Goal: Task Accomplishment & Management: Manage account settings

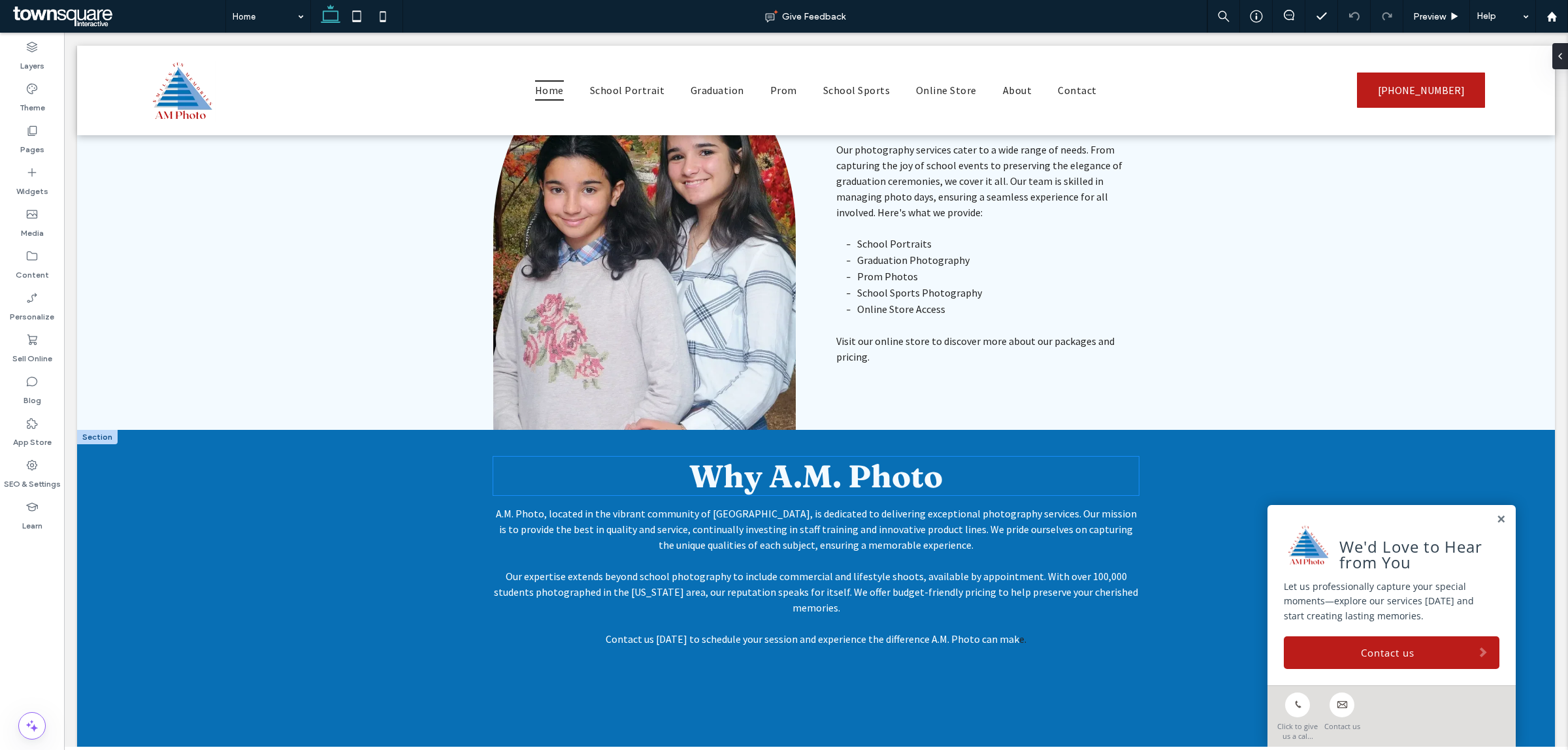
scroll to position [1074, 0]
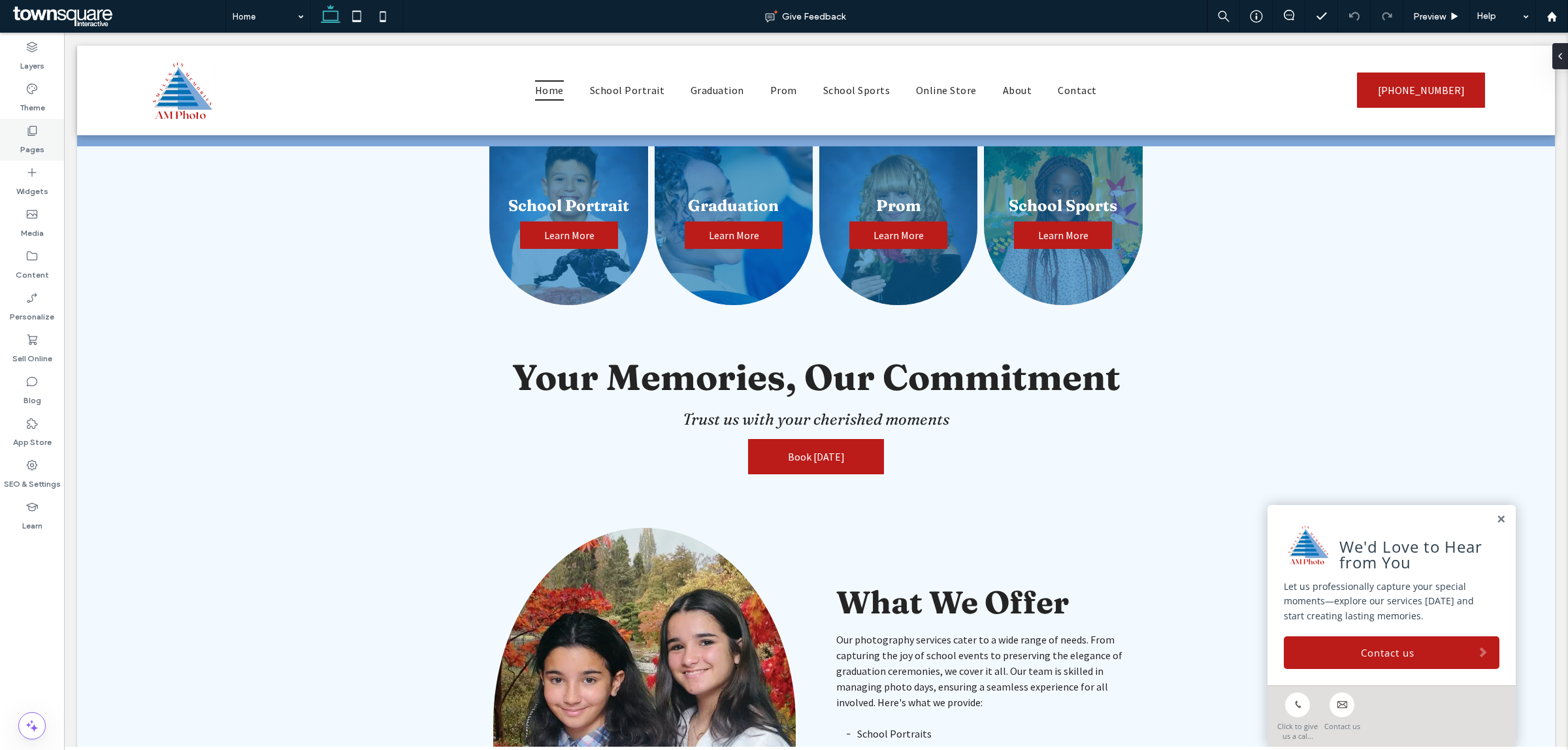
click at [47, 136] on div "Pages" at bounding box center [32, 140] width 64 height 42
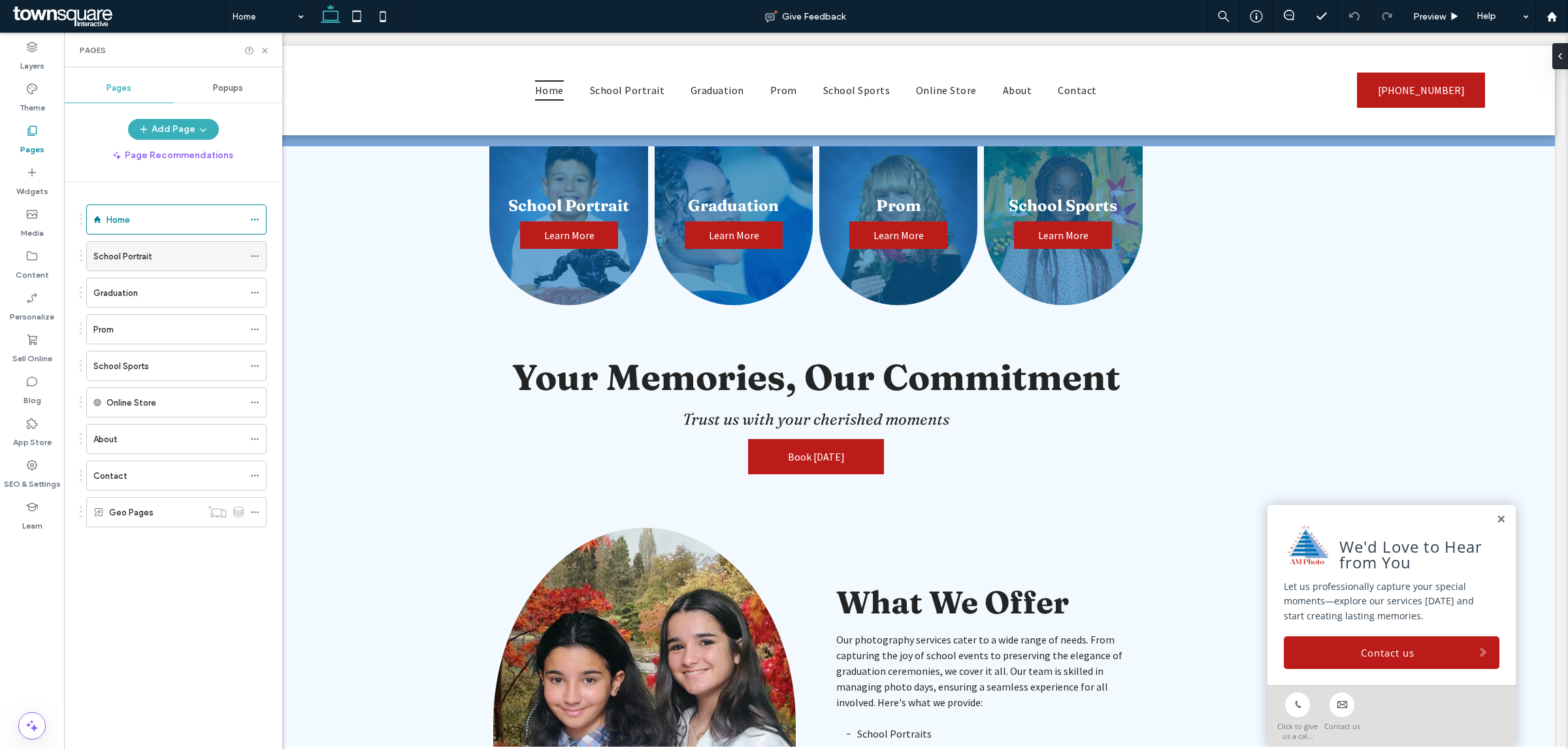
click at [130, 263] on label "School Portrait" at bounding box center [122, 256] width 59 height 23
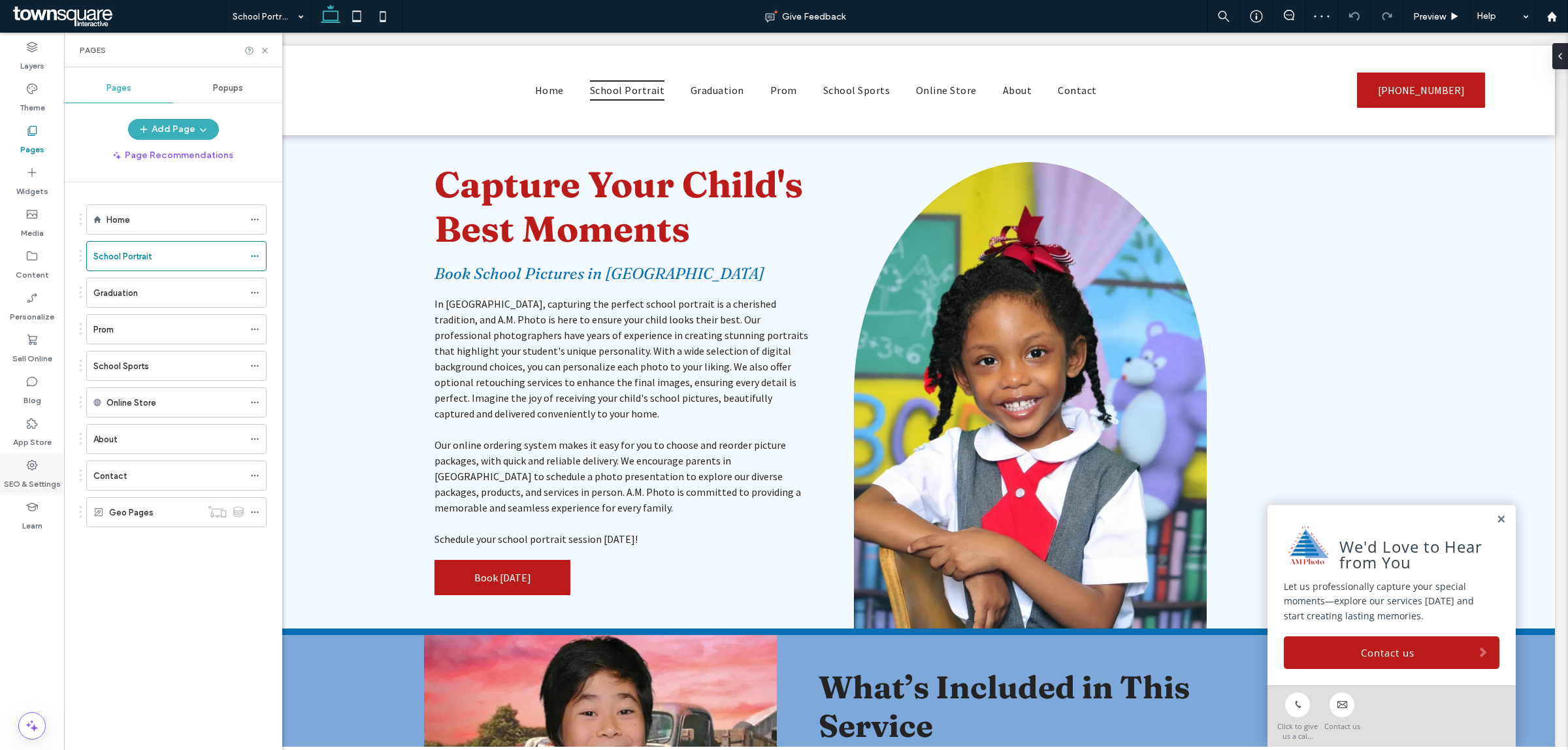
click at [34, 464] on icon at bounding box center [32, 465] width 13 height 13
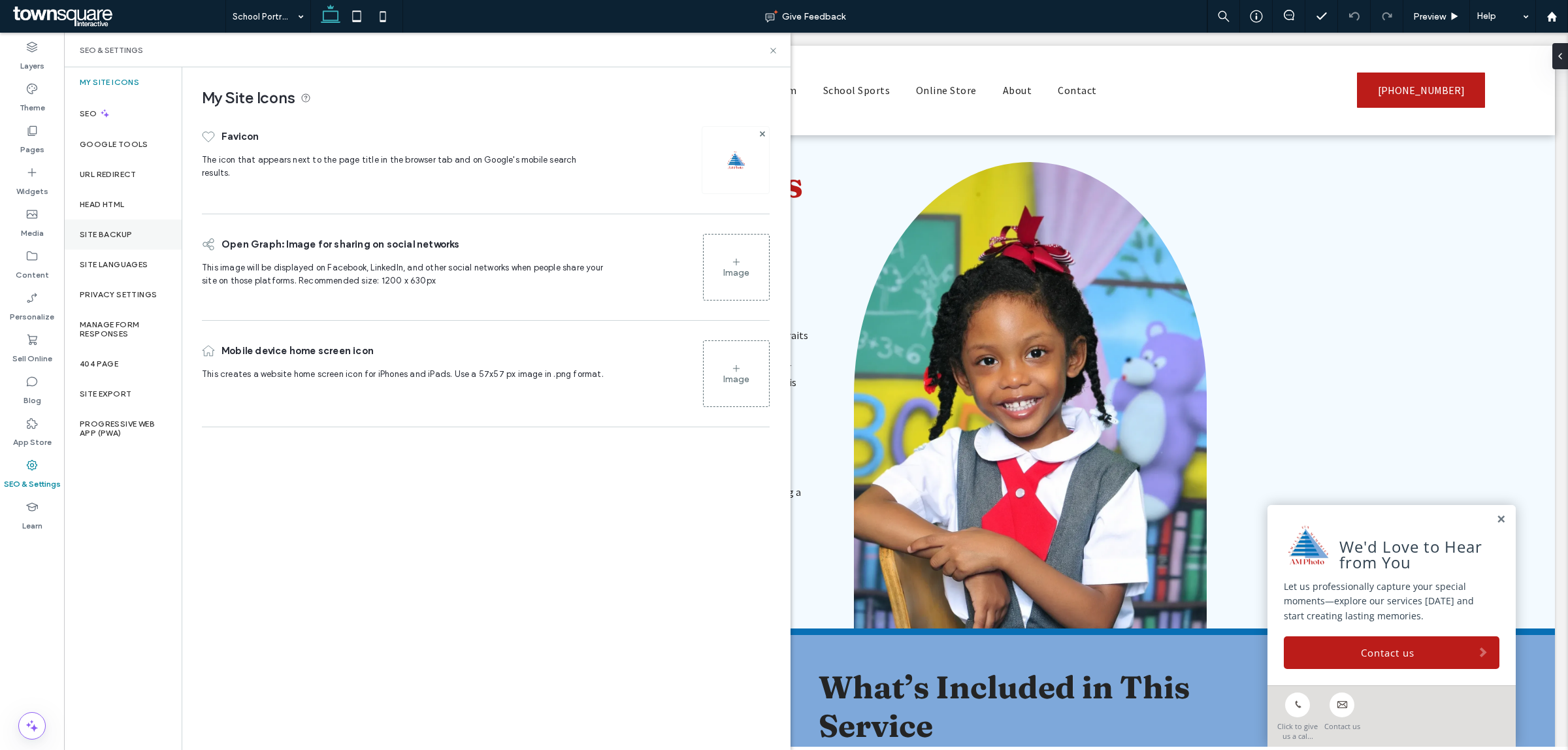
click at [137, 225] on div "Site Backup" at bounding box center [123, 234] width 117 height 30
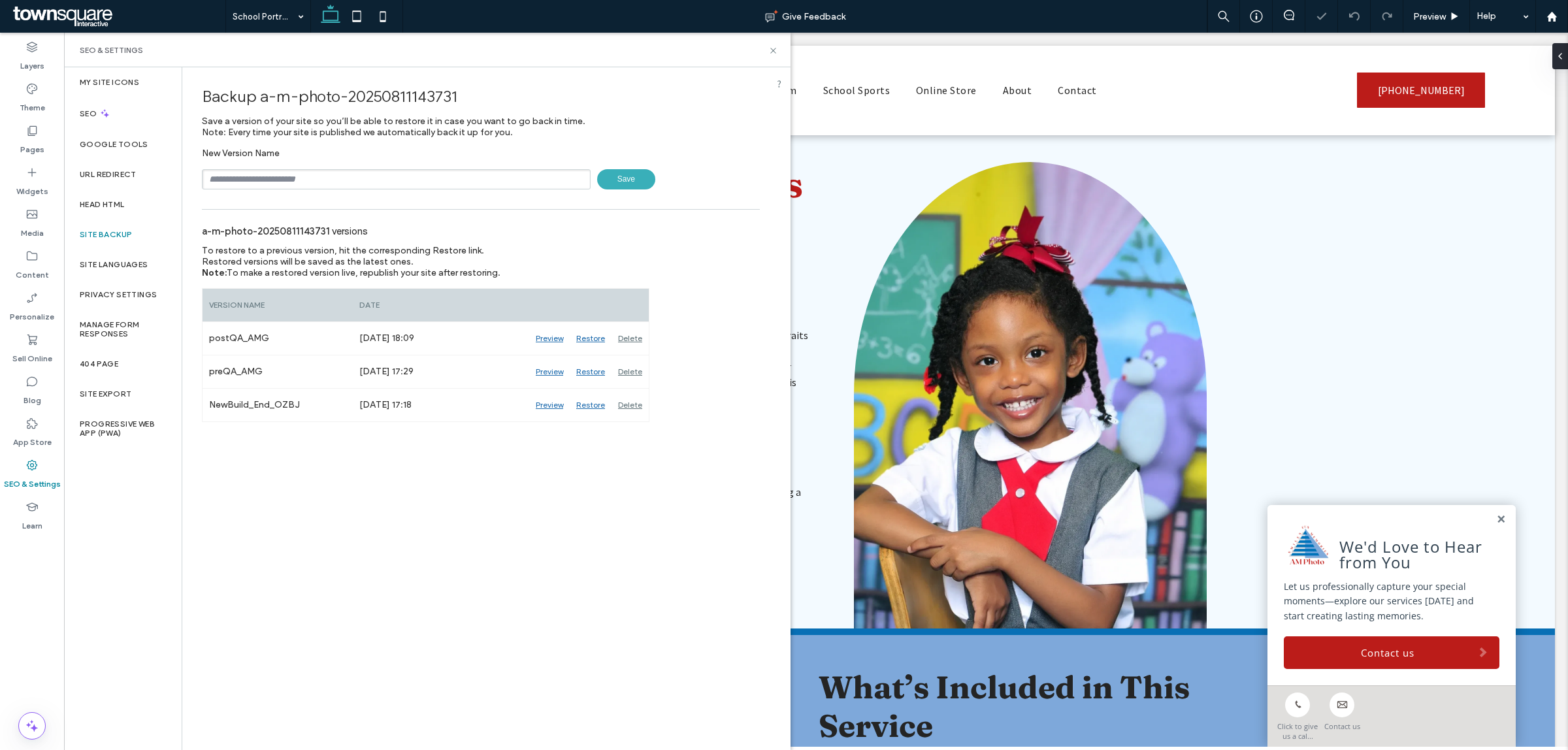
click at [337, 180] on input "text" at bounding box center [396, 180] width 389 height 20
type input "**********"
click at [605, 178] on span "Save" at bounding box center [626, 180] width 58 height 20
click at [700, 230] on div "a-m-photo-20250811143731 versions" at bounding box center [481, 230] width 558 height 29
